Goal: Task Accomplishment & Management: Complete application form

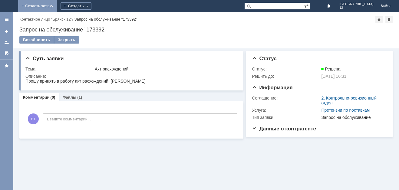
click at [57, 4] on link "+ Создать заявку" at bounding box center [37, 6] width 39 height 12
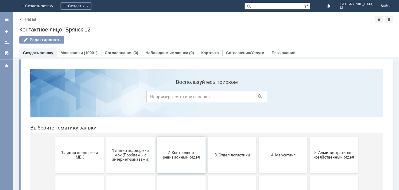
click at [175, 151] on span "2. Контрольно-ревизионный отдел" at bounding box center [181, 155] width 45 height 9
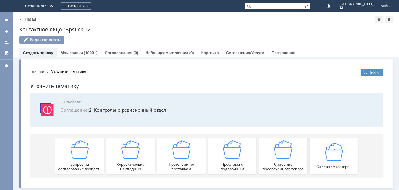
click at [175, 151] on img at bounding box center [181, 150] width 18 height 18
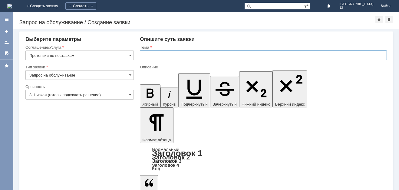
click at [148, 52] on input "text" at bounding box center [263, 56] width 247 height 10
type input "Акт расхождений"
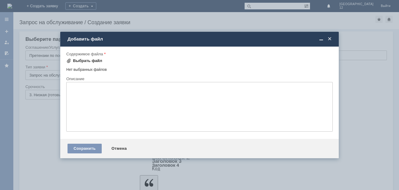
click at [86, 61] on div "Выбрать файл" at bounding box center [87, 60] width 29 height 5
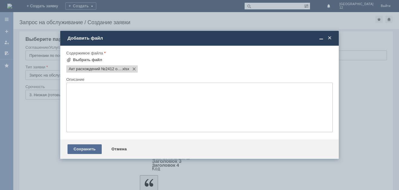
click at [75, 148] on div "Сохранить" at bounding box center [85, 149] width 34 height 10
